Goal: Navigation & Orientation: Find specific page/section

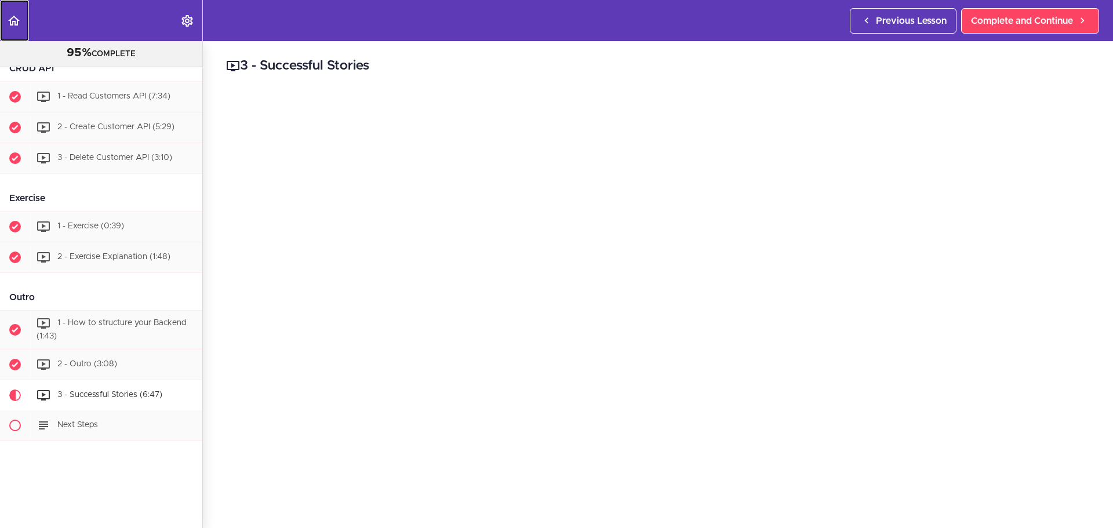
click at [10, 19] on use "Back to course curriculum" at bounding box center [14, 21] width 12 height 10
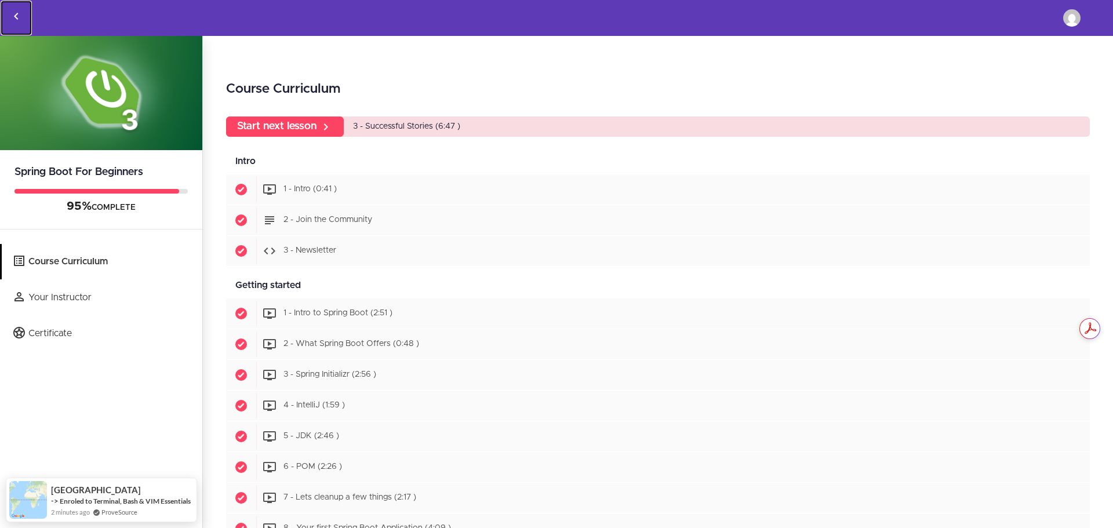
click at [17, 13] on icon "Back to courses" at bounding box center [16, 16] width 14 height 14
click at [19, 16] on icon "Back to courses" at bounding box center [16, 16] width 14 height 14
